Goal: Transaction & Acquisition: Purchase product/service

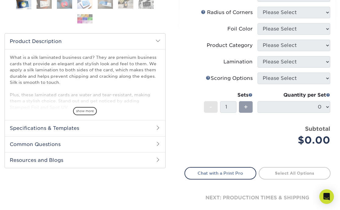
scroll to position [187, 0]
click at [159, 127] on span at bounding box center [157, 127] width 5 height 5
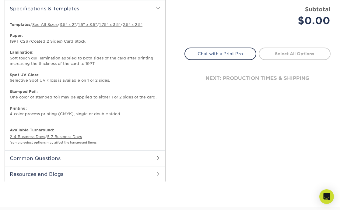
scroll to position [306, 0]
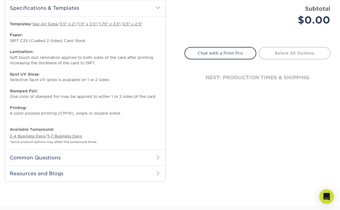
click at [159, 156] on span at bounding box center [157, 157] width 5 height 5
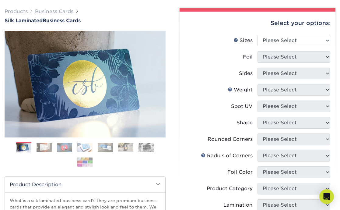
scroll to position [41, 0]
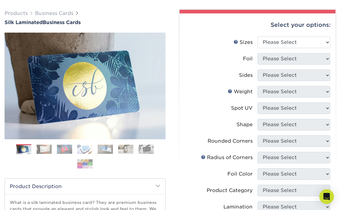
click at [251, 58] on div "Foil" at bounding box center [248, 58] width 10 height 7
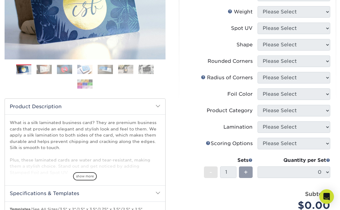
scroll to position [125, 0]
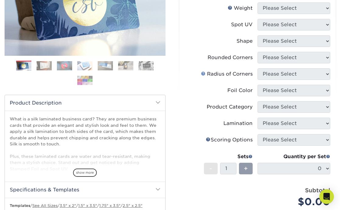
click at [203, 74] on link at bounding box center [203, 73] width 5 height 5
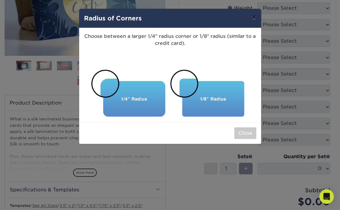
click at [255, 19] on button "×" at bounding box center [254, 17] width 14 height 17
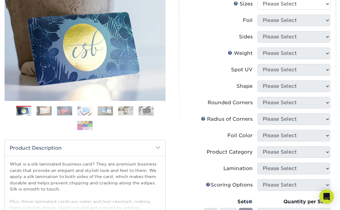
scroll to position [79, 0]
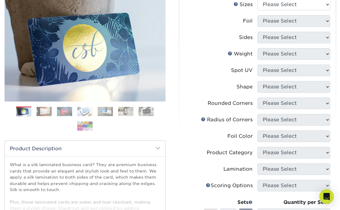
click at [68, 112] on img at bounding box center [64, 110] width 15 height 9
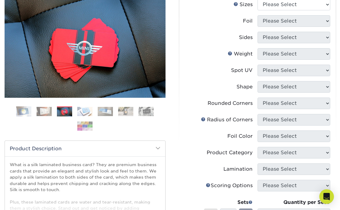
click at [125, 110] on img at bounding box center [125, 110] width 15 height 9
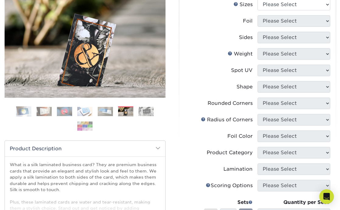
click at [145, 110] on img at bounding box center [145, 110] width 15 height 9
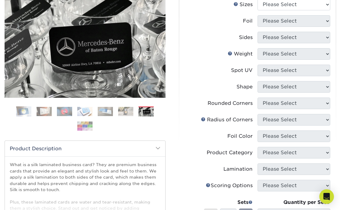
click at [86, 127] on img at bounding box center [84, 125] width 15 height 9
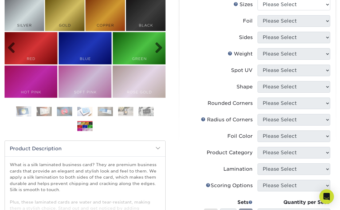
click at [30, 23] on img at bounding box center [85, 48] width 161 height 99
click at [34, 45] on img at bounding box center [85, 48] width 161 height 99
click at [43, 110] on img at bounding box center [44, 110] width 15 height 9
